Goal: Task Accomplishment & Management: Use online tool/utility

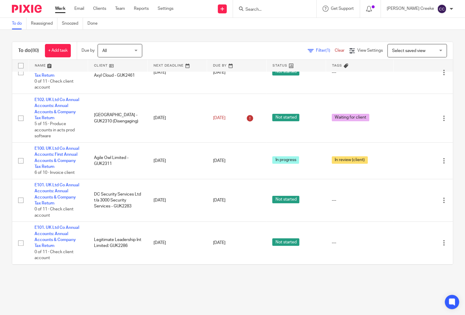
scroll to position [1387, 0]
click at [276, 9] on input "Search" at bounding box center [272, 9] width 54 height 5
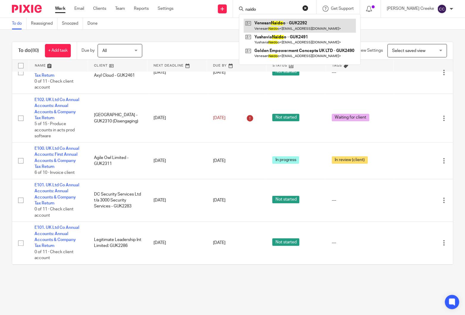
type input "naido"
click at [291, 29] on link at bounding box center [299, 26] width 112 height 14
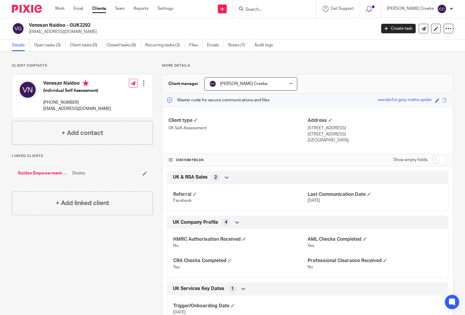
drag, startPoint x: 300, startPoint y: 28, endPoint x: 152, endPoint y: 16, distance: 148.5
click at [296, 28] on div "Venesan Naidoo - GUK2292 vn@vnatt.co.za" at bounding box center [200, 28] width 343 height 12
drag, startPoint x: 342, startPoint y: 65, endPoint x: 339, endPoint y: 68, distance: 4.0
click at [342, 65] on p "More details" at bounding box center [307, 65] width 291 height 5
click at [46, 40] on link "Open tasks (3)" at bounding box center [50, 46] width 32 height 12
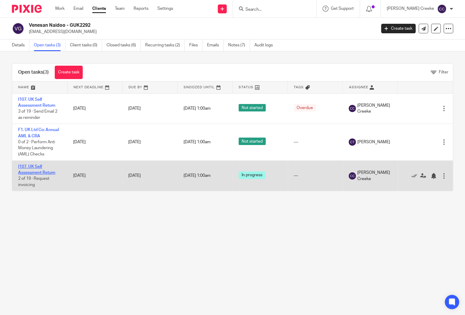
drag, startPoint x: 47, startPoint y: 130, endPoint x: 36, endPoint y: 172, distance: 43.2
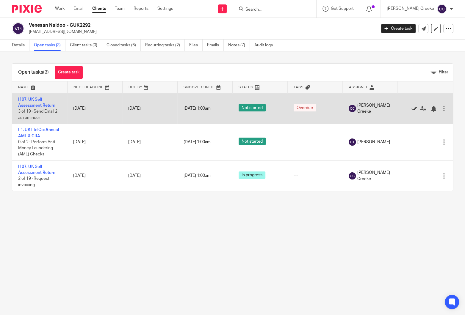
click at [411, 107] on icon at bounding box center [414, 109] width 6 height 6
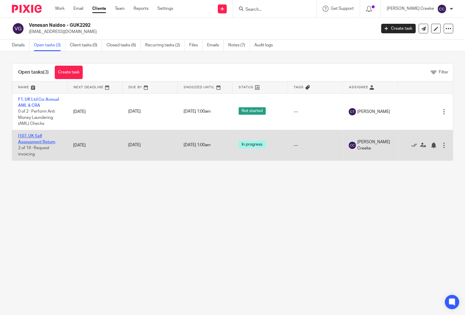
click at [50, 142] on link "I107. UK Self Assessment Return" at bounding box center [36, 139] width 37 height 10
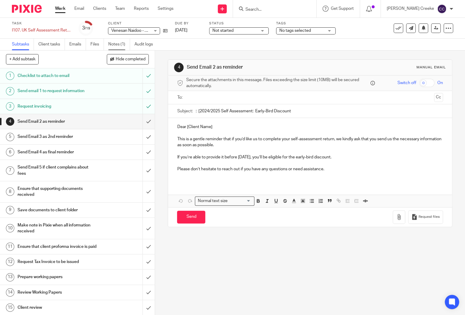
click at [124, 43] on link "Notes (1)" at bounding box center [119, 45] width 22 height 12
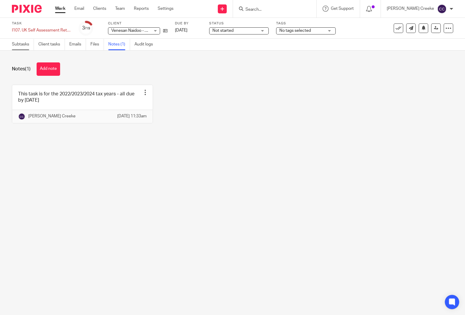
click at [24, 45] on link "Subtasks" at bounding box center [23, 45] width 22 height 12
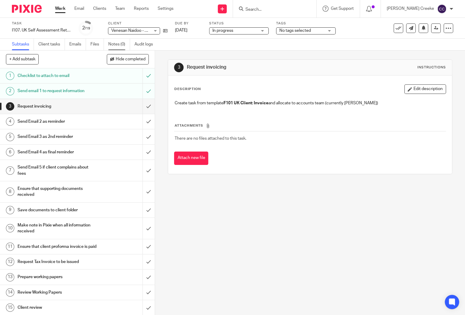
click at [119, 43] on link "Notes (0)" at bounding box center [119, 45] width 22 height 12
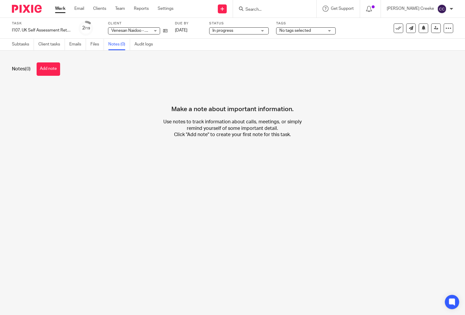
click at [53, 72] on button "Add note" at bounding box center [48, 68] width 23 height 13
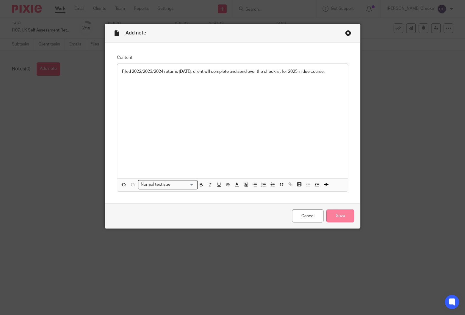
click at [339, 220] on input "Save" at bounding box center [340, 216] width 28 height 13
